Goal: Information Seeking & Learning: Compare options

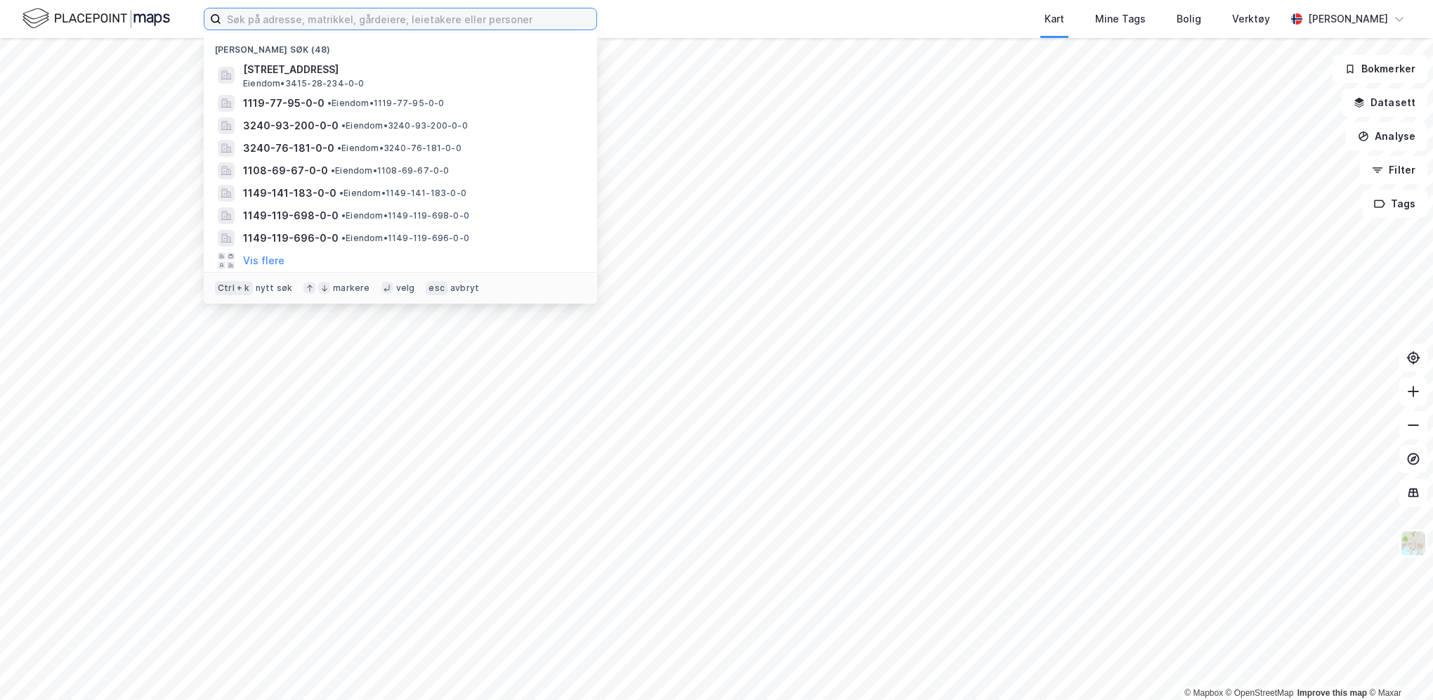
click at [326, 18] on input at bounding box center [408, 18] width 375 height 21
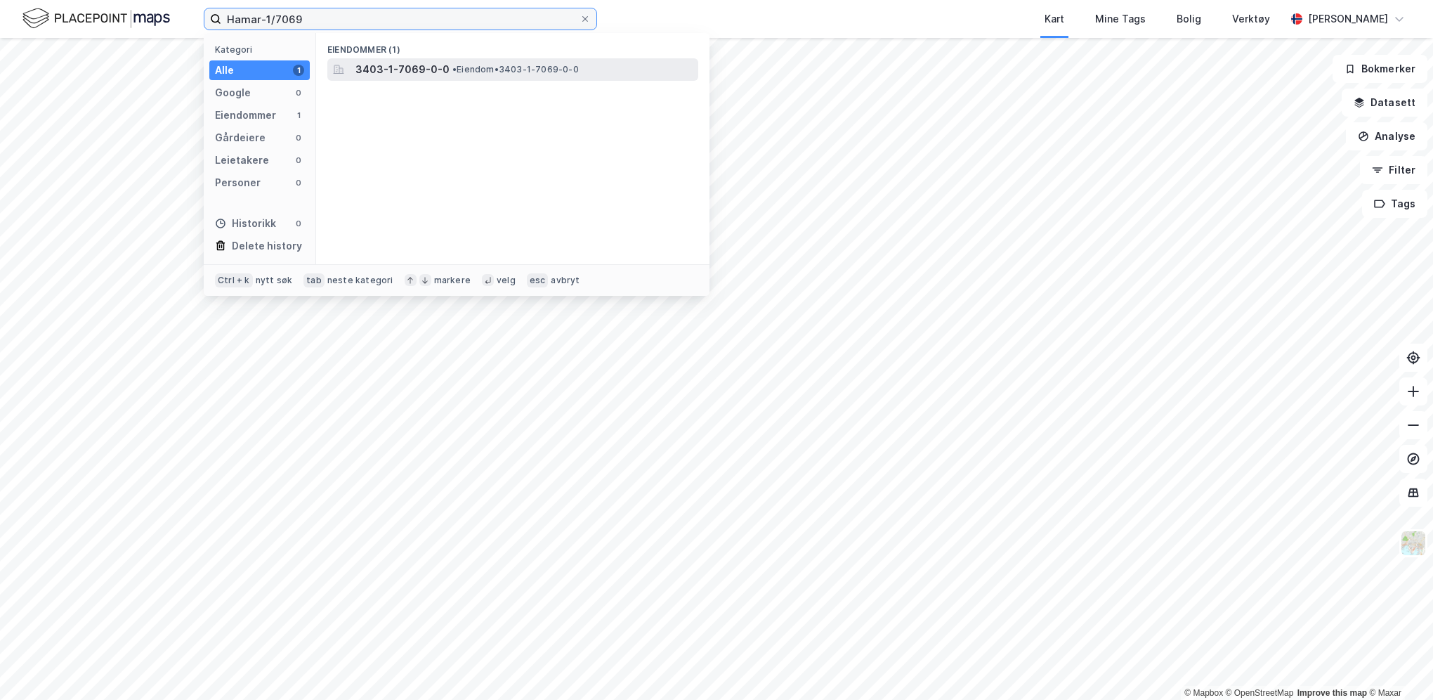
type input "Hamar-1/7069"
click at [427, 73] on span "3403-1-7069-0-0" at bounding box center [402, 69] width 94 height 17
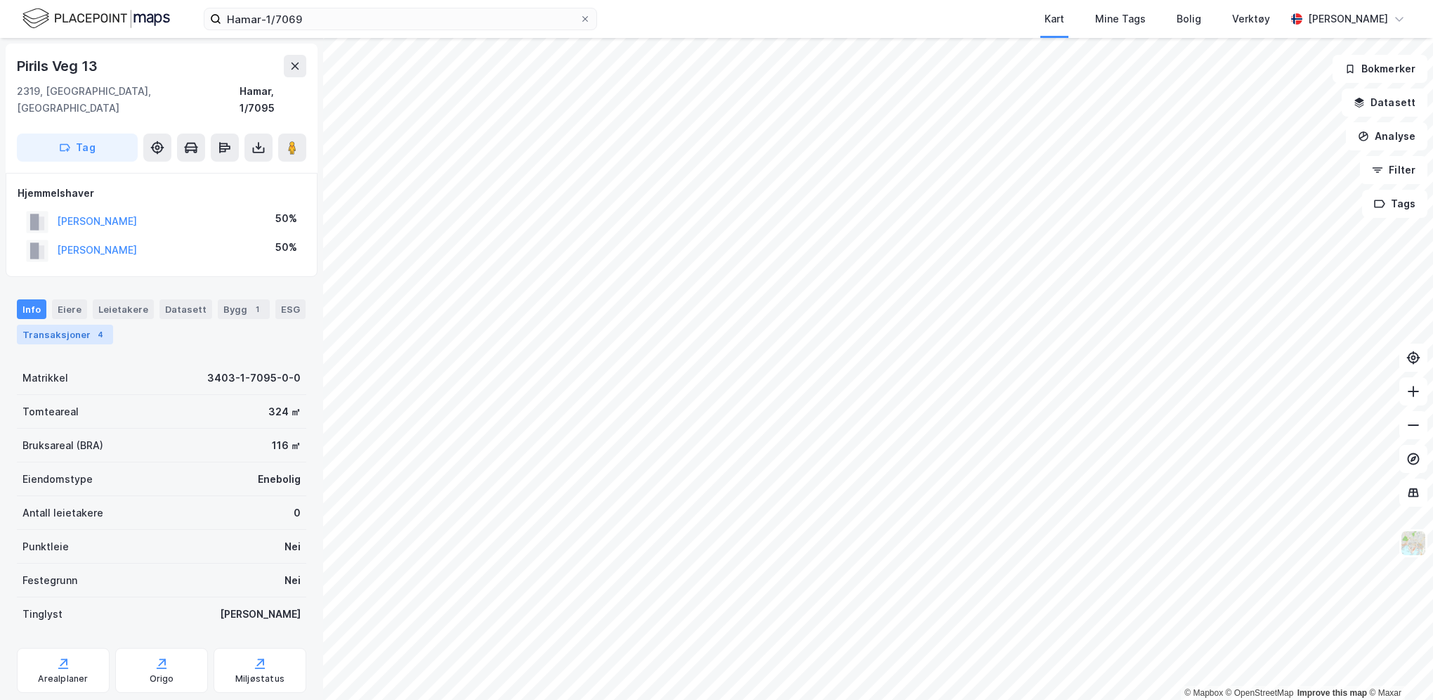
click at [72, 324] on div "Transaksjoner 4" at bounding box center [65, 334] width 96 height 20
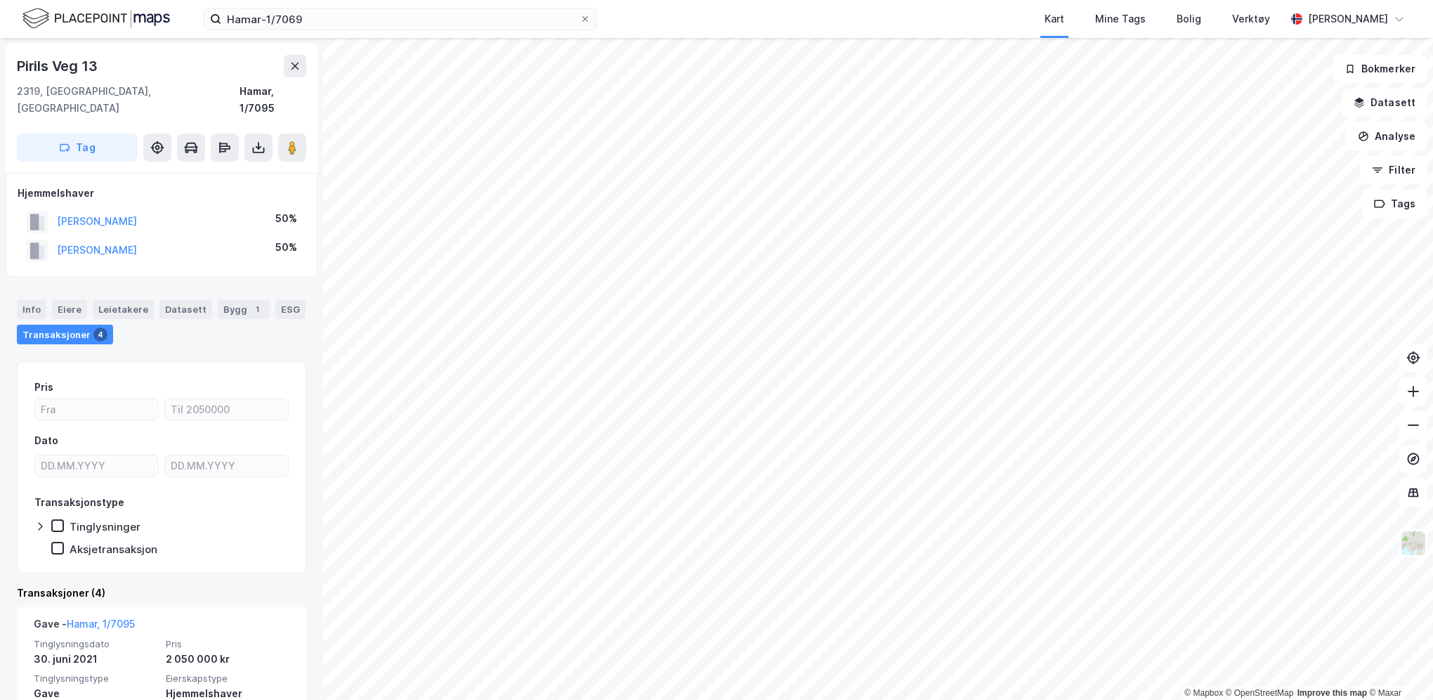
scroll to position [70, 0]
